Goal: Task Accomplishment & Management: Manage account settings

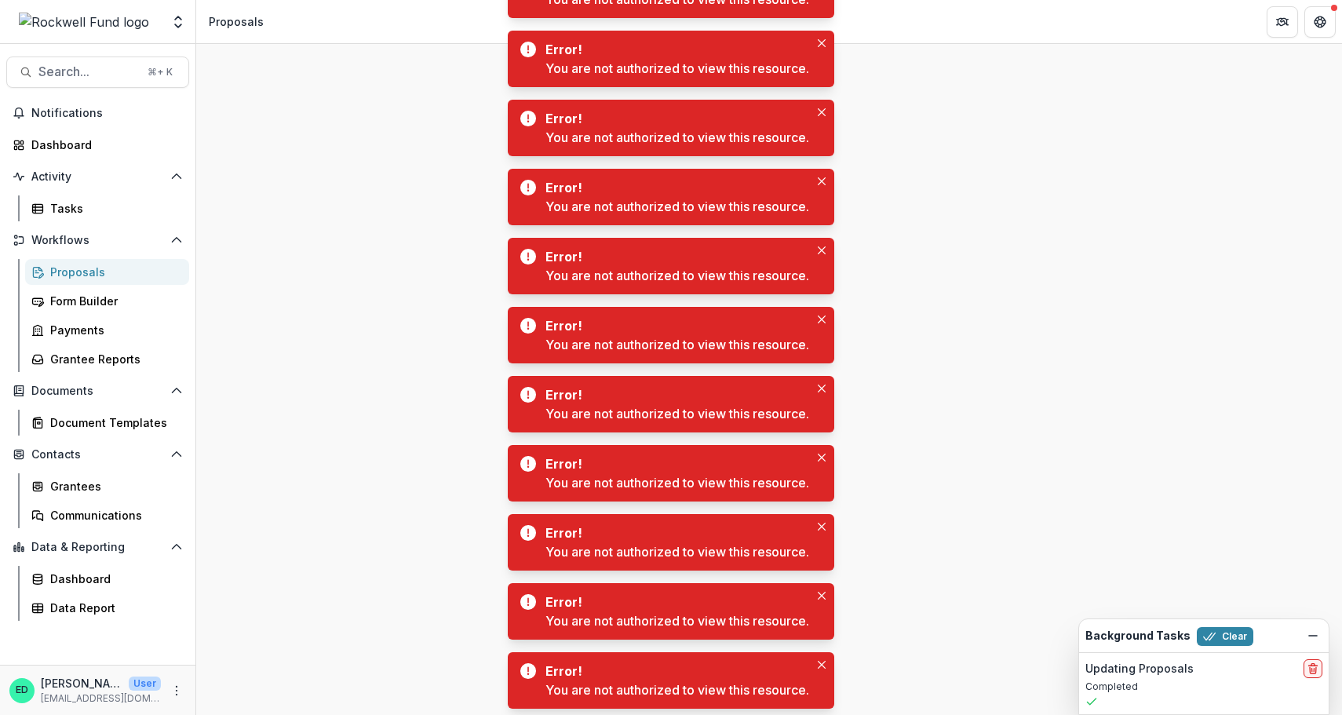
click at [70, 110] on span "Notifications" at bounding box center [107, 113] width 152 height 13
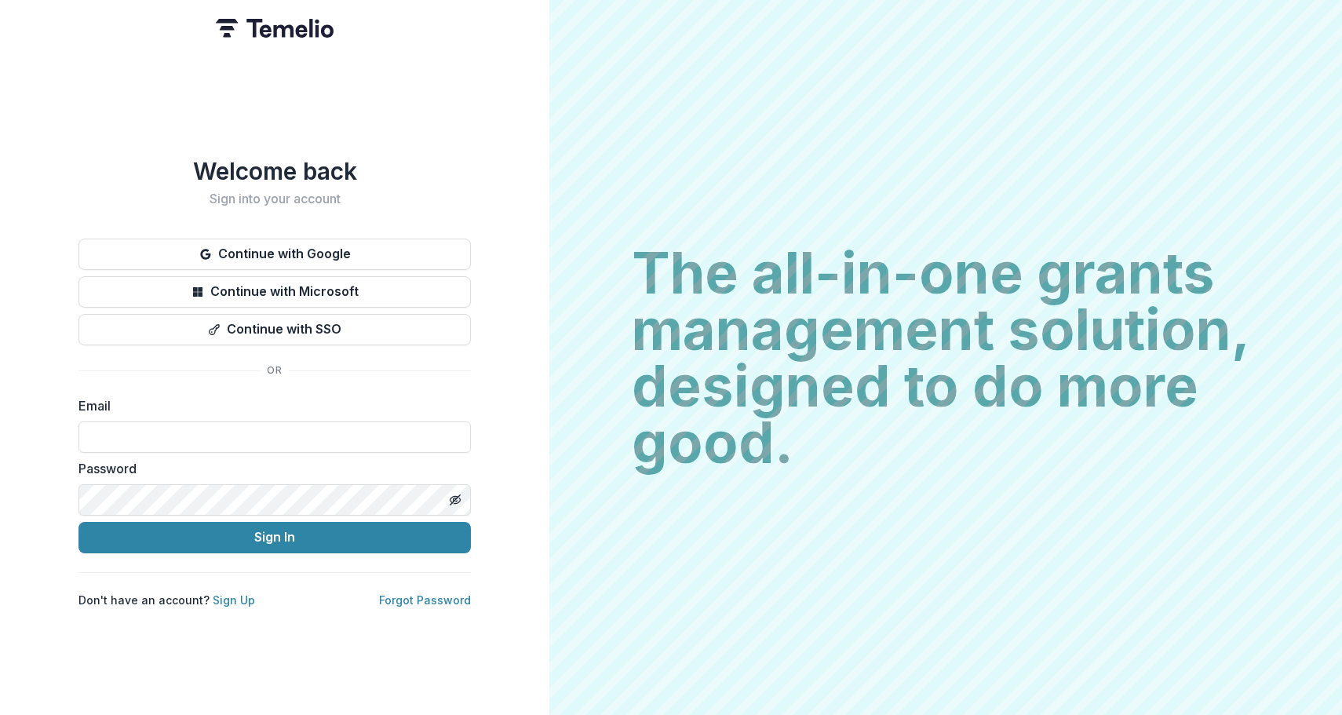
type input "**********"
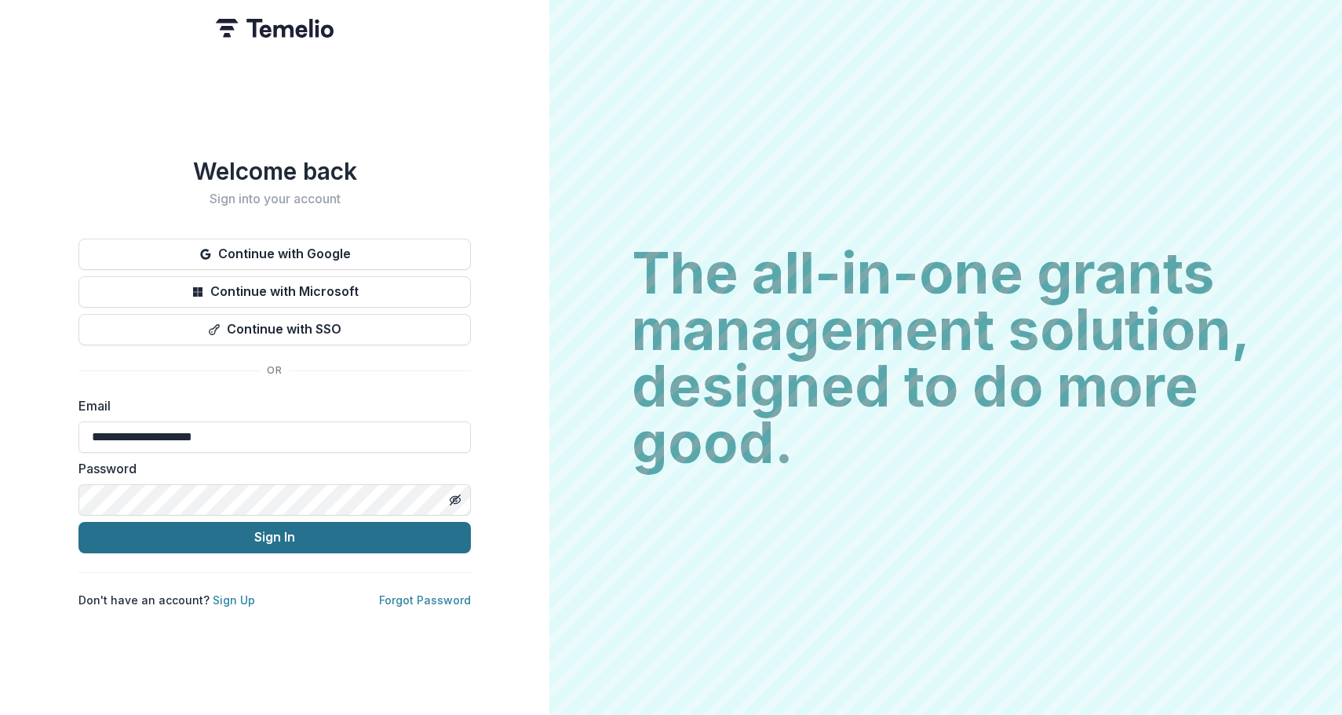
click at [402, 522] on button "Sign In" at bounding box center [275, 537] width 393 height 31
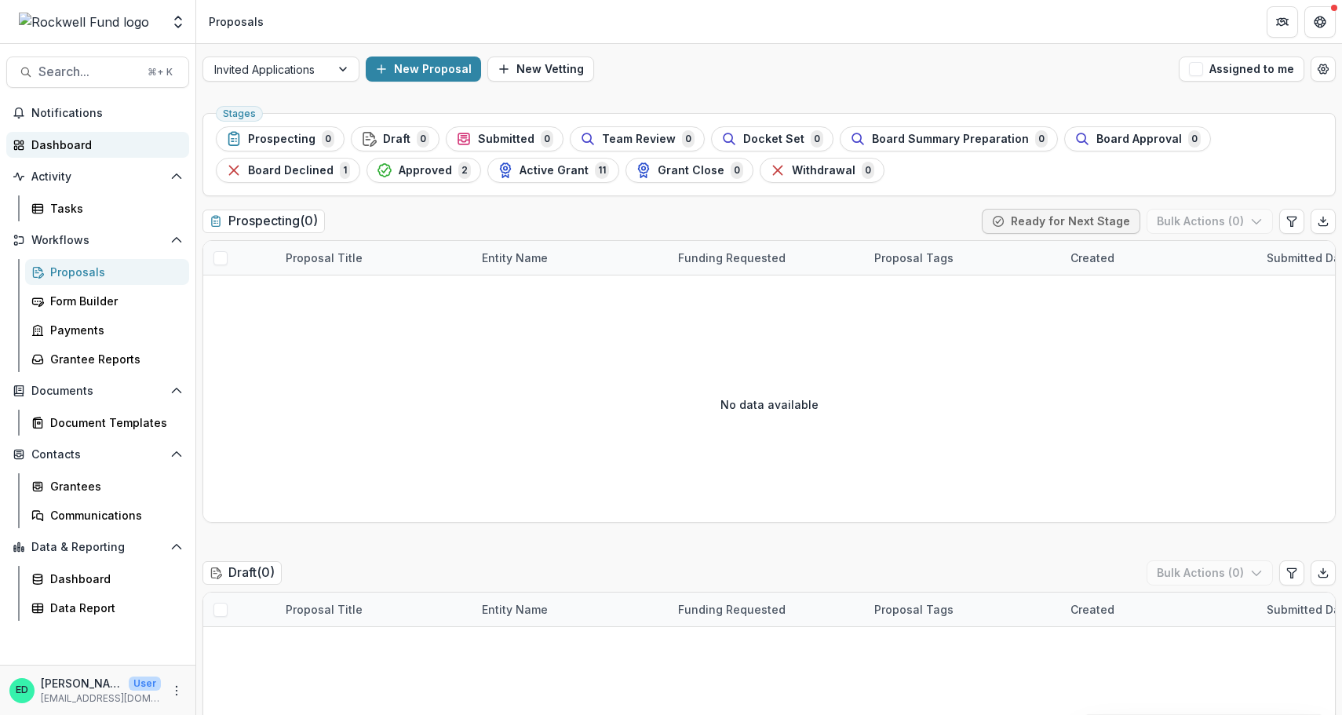
click at [119, 152] on div "Dashboard" at bounding box center [103, 145] width 145 height 16
